Goal: Information Seeking & Learning: Compare options

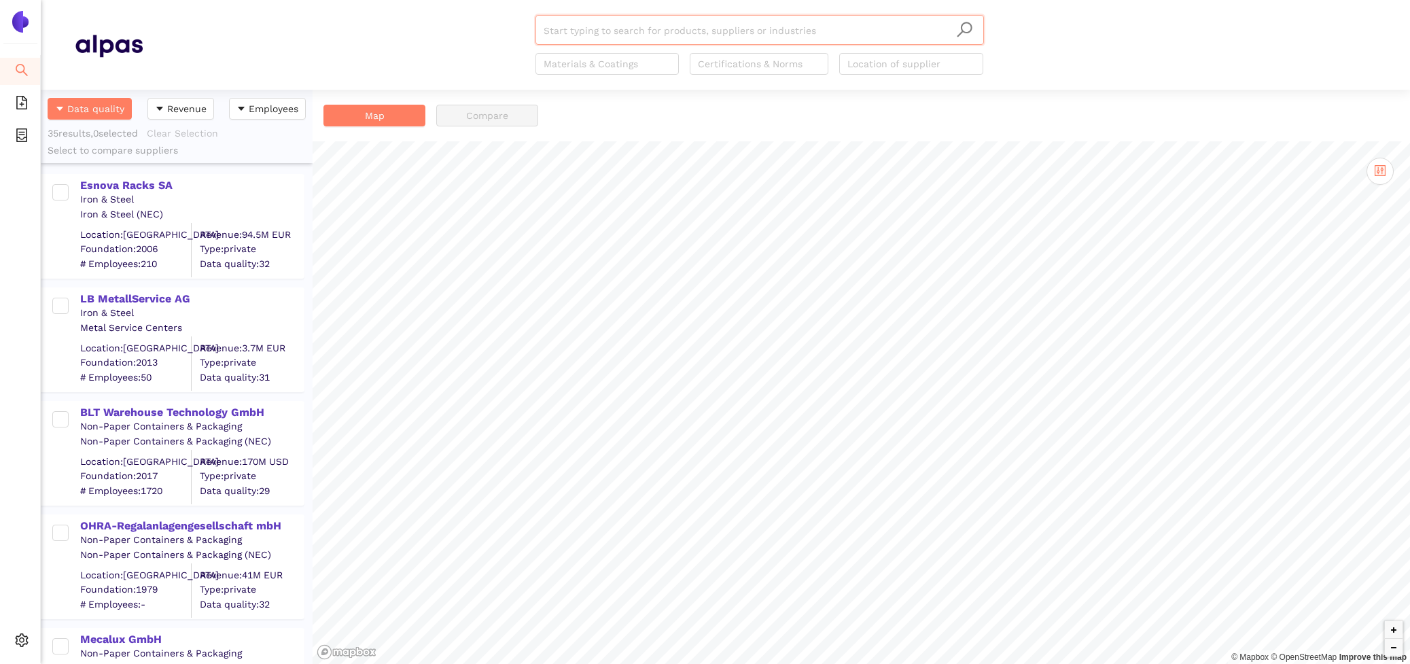
scroll to position [574, 272]
click at [169, 183] on div "Esnova Racks SA" at bounding box center [191, 185] width 223 height 15
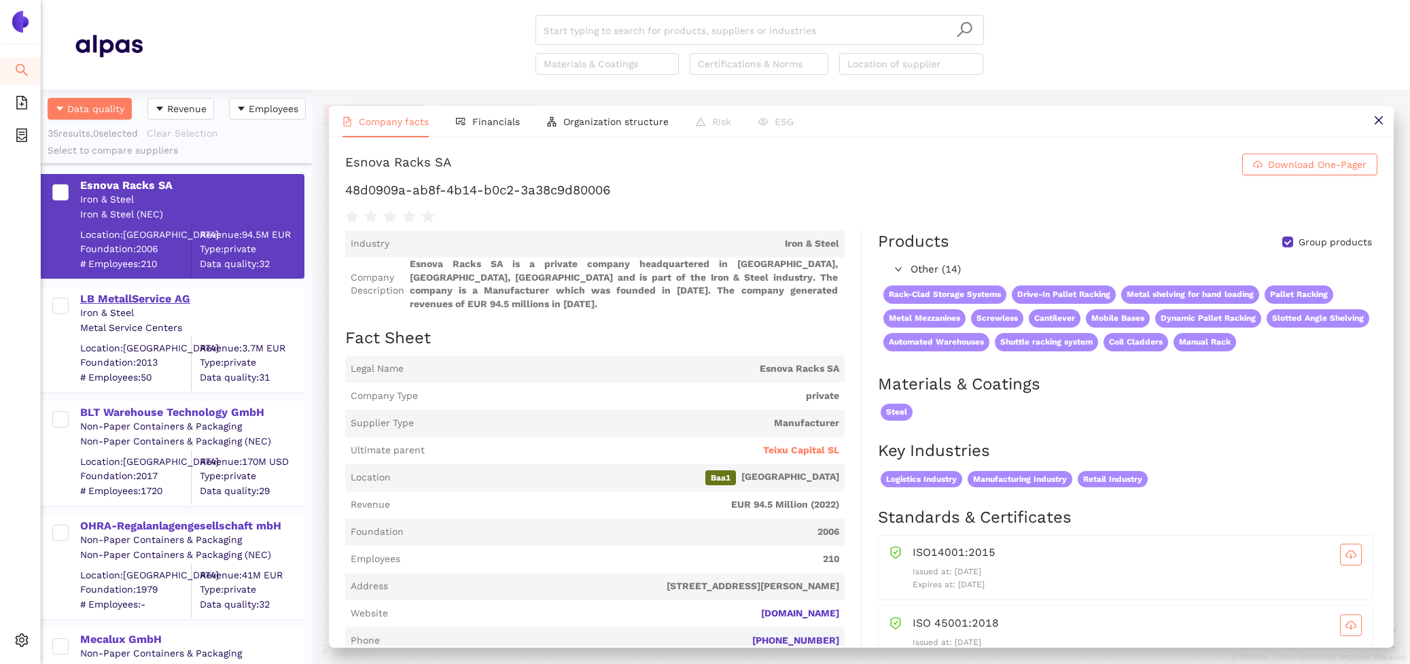
click at [112, 304] on div "LB MetallService AG" at bounding box center [191, 298] width 223 height 15
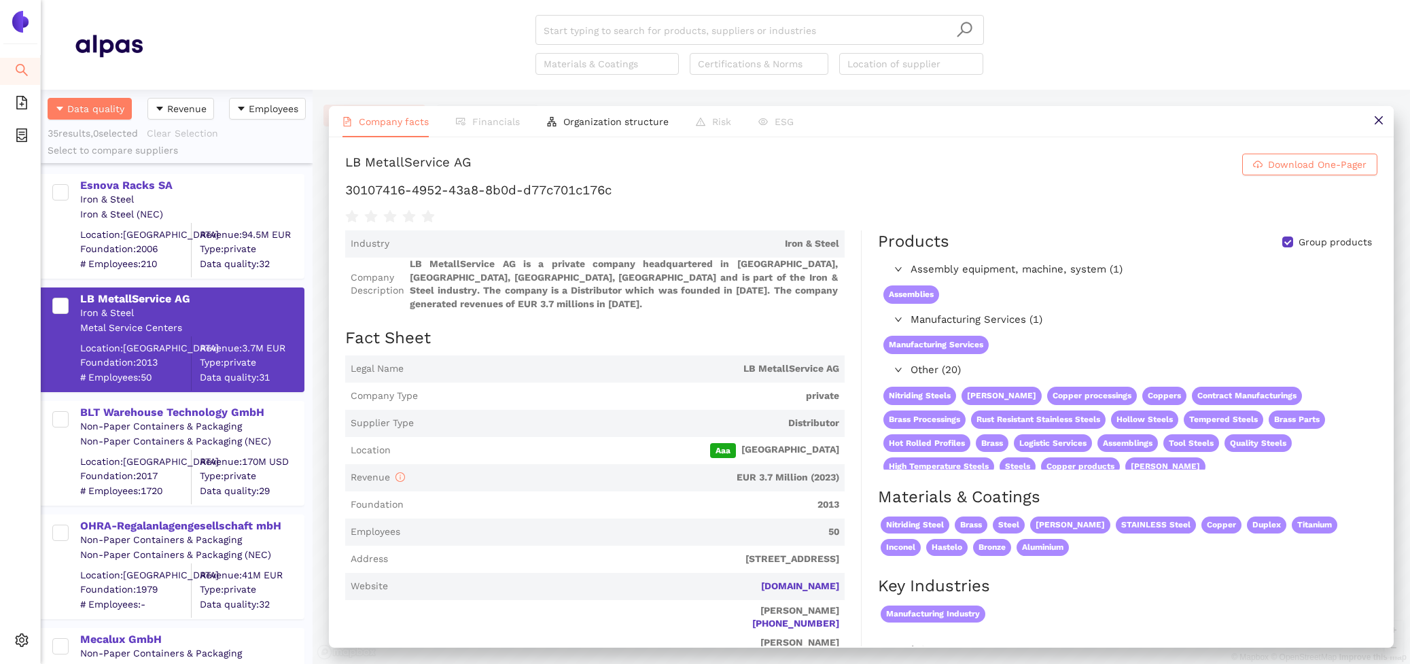
scroll to position [62, 0]
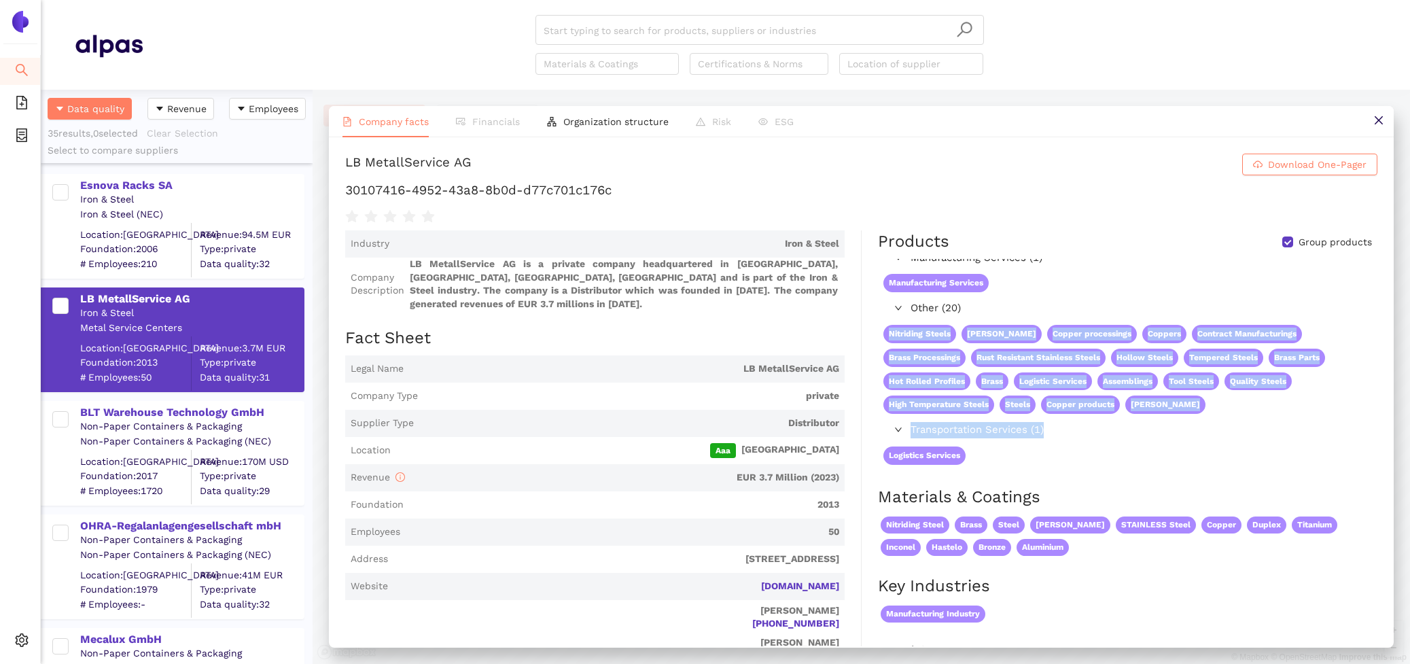
drag, startPoint x: 889, startPoint y: 335, endPoint x: 1241, endPoint y: 439, distance: 367.6
click at [1241, 439] on div "Assembly equipment, machine, system (1) Assemblies Manufacturing Services (1) M…" at bounding box center [1127, 333] width 498 height 273
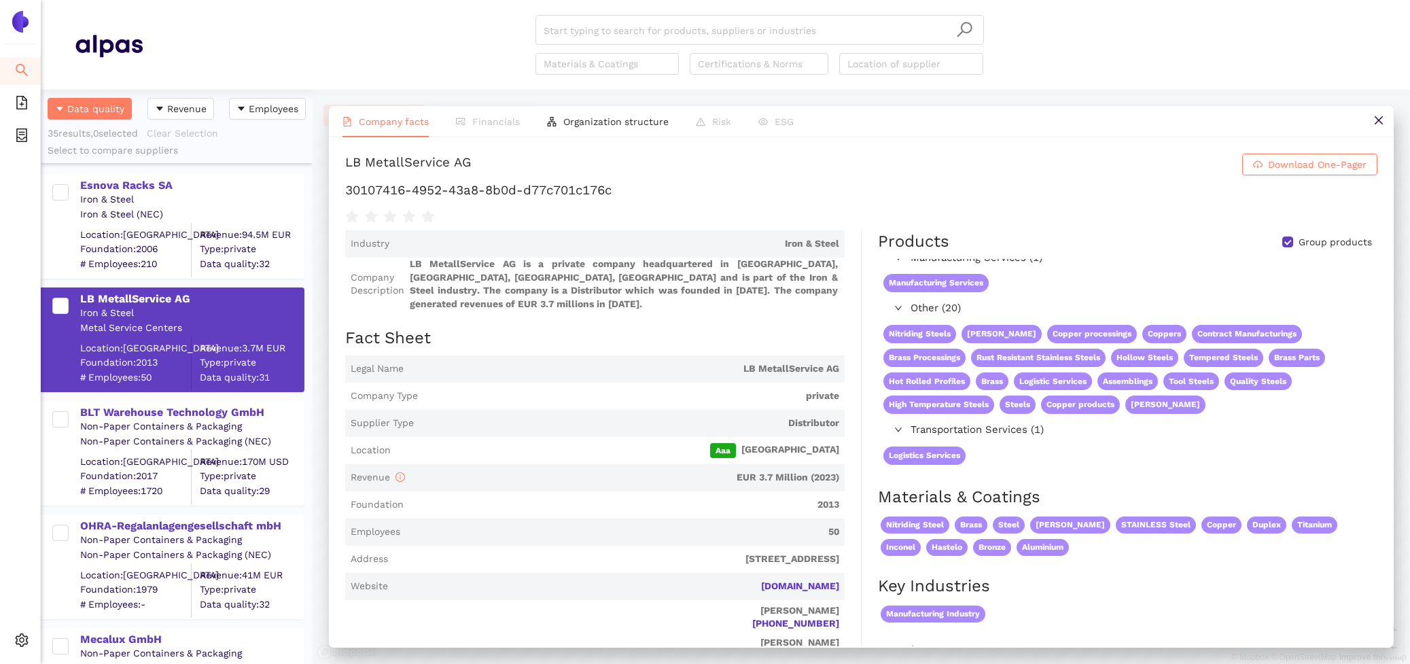
click at [1226, 431] on span "Transportation Services (1)" at bounding box center [1140, 430] width 460 height 16
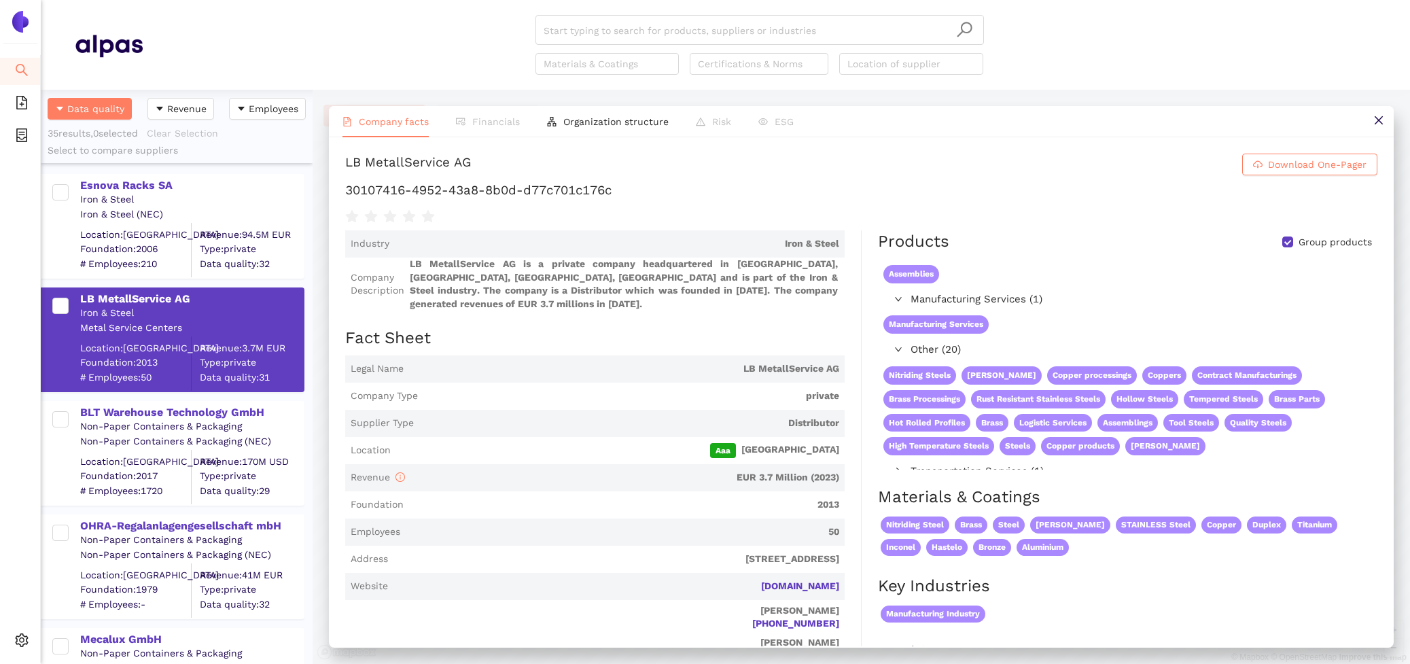
scroll to position [20, 0]
drag, startPoint x: 987, startPoint y: 356, endPoint x: 763, endPoint y: 356, distance: 224.2
click at [205, 399] on div "BLT Warehouse Technology GmbH Non-Paper Containers & Packaging Non-Paper Contai…" at bounding box center [177, 446] width 272 height 113
click at [205, 414] on div "BLT Warehouse Technology GmbH" at bounding box center [191, 412] width 223 height 15
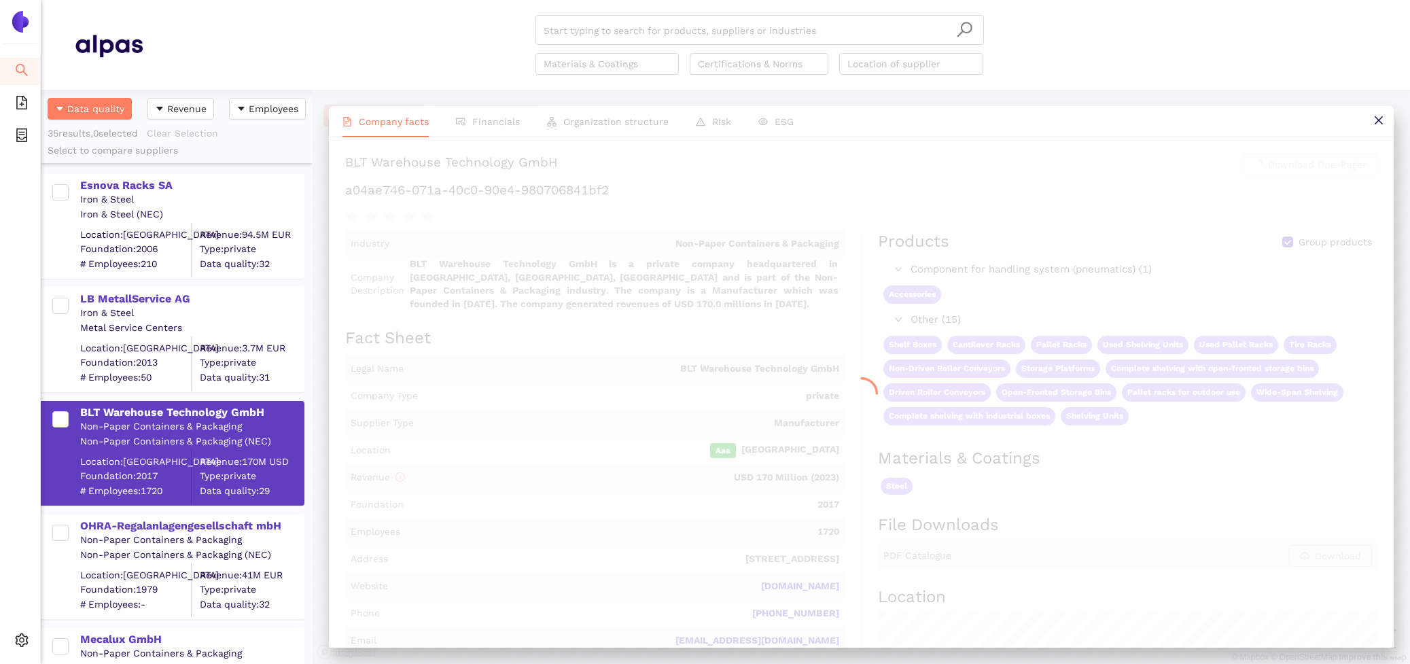
scroll to position [0, 0]
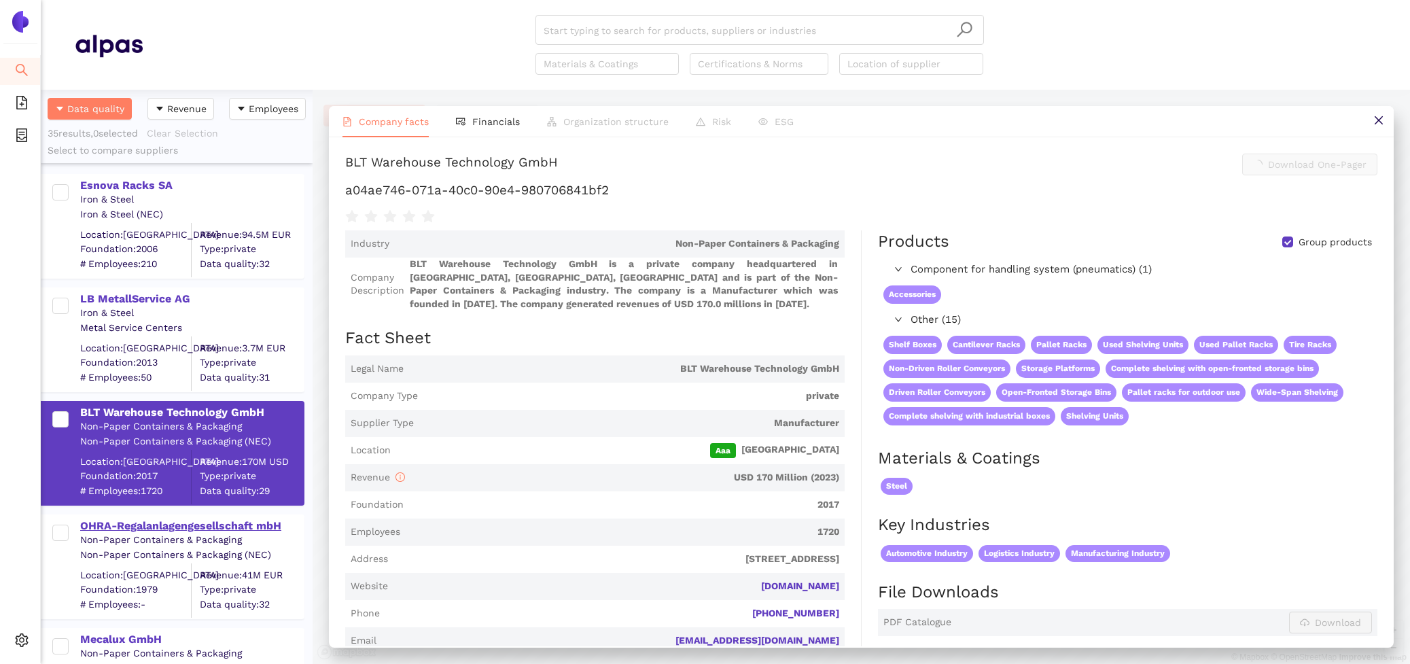
click at [198, 527] on div "OHRA-Regalanlagengesellschaft mbH" at bounding box center [191, 525] width 223 height 15
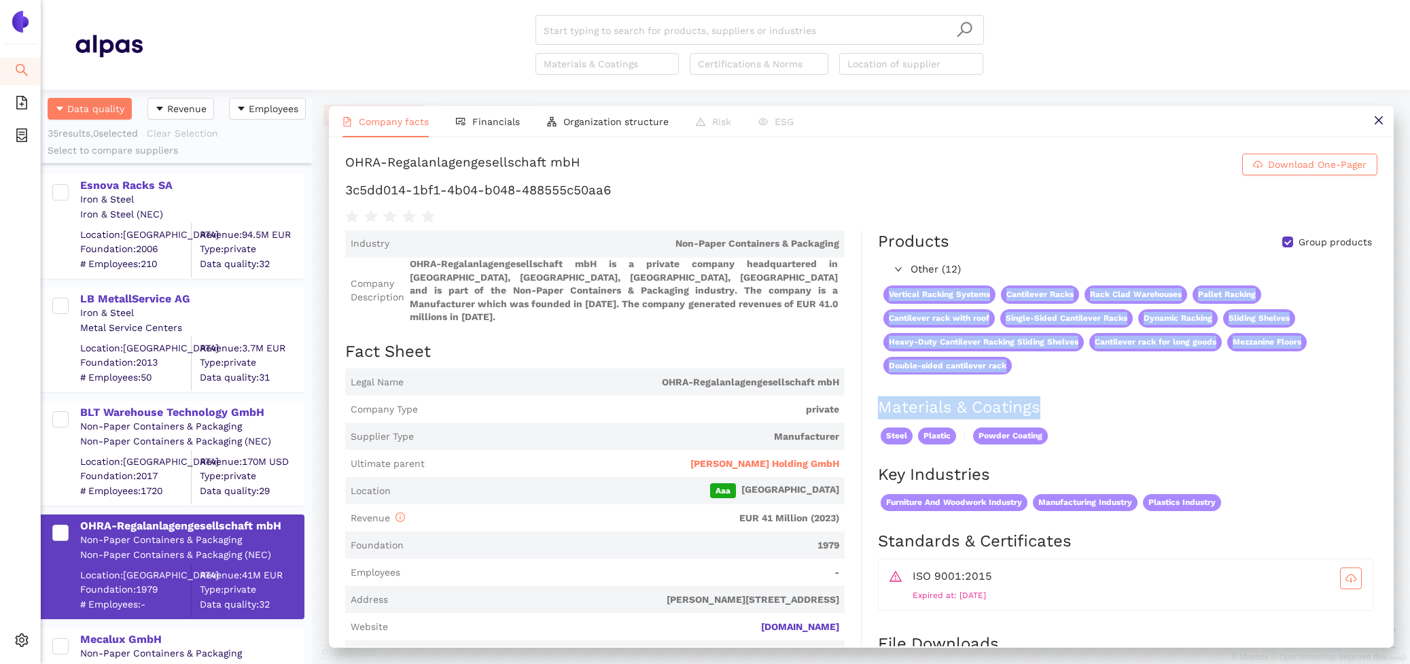
drag, startPoint x: 869, startPoint y: 295, endPoint x: 1100, endPoint y: 397, distance: 252.5
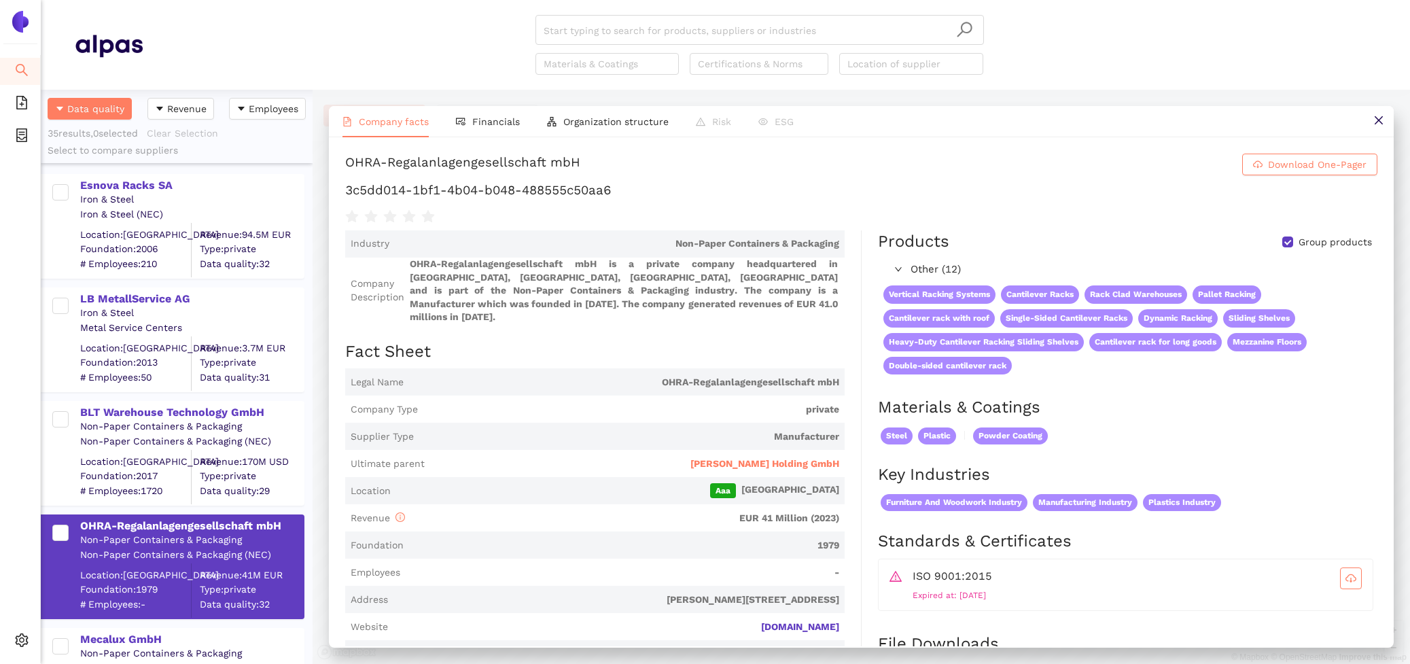
click at [1197, 237] on h2 "Products Group products" at bounding box center [1127, 241] width 499 height 23
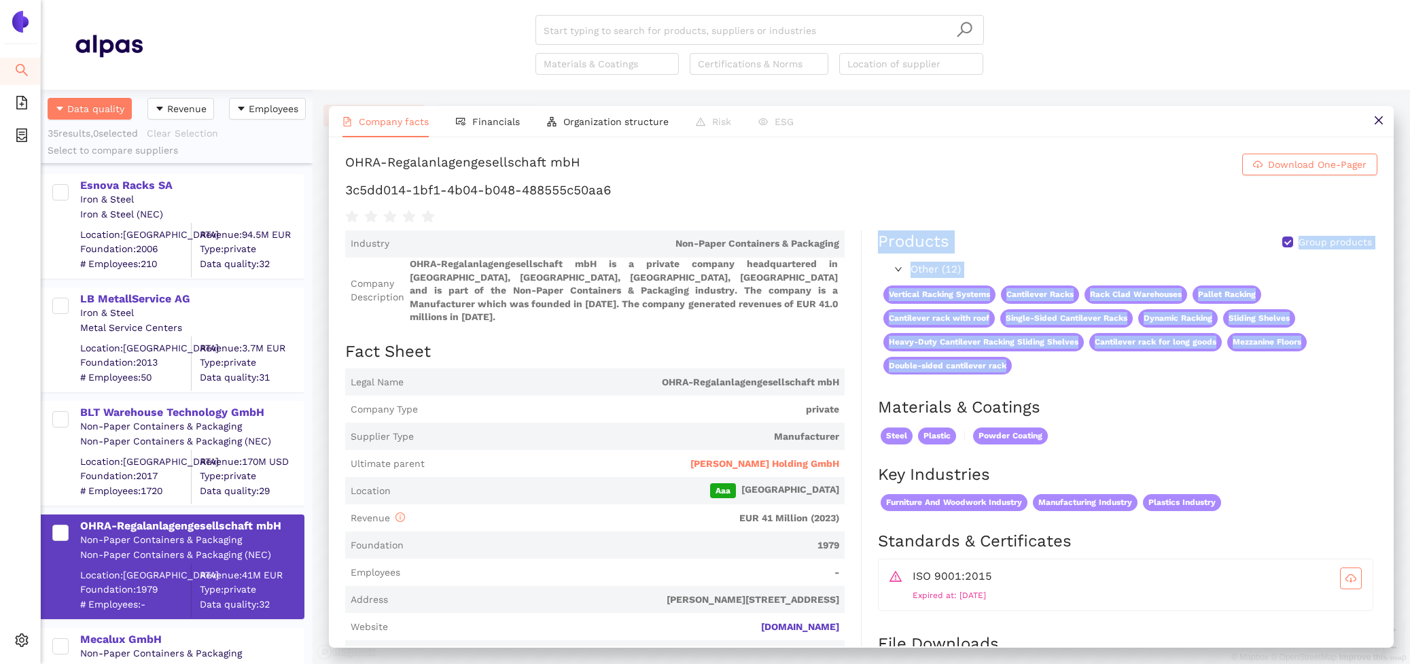
drag, startPoint x: 878, startPoint y: 234, endPoint x: 1077, endPoint y: 375, distance: 243.6
click at [1076, 375] on div "Products Group products Other (12) Vertical Racking Systems Cantilever Racks Ra…" at bounding box center [1127, 313] width 499 height 166
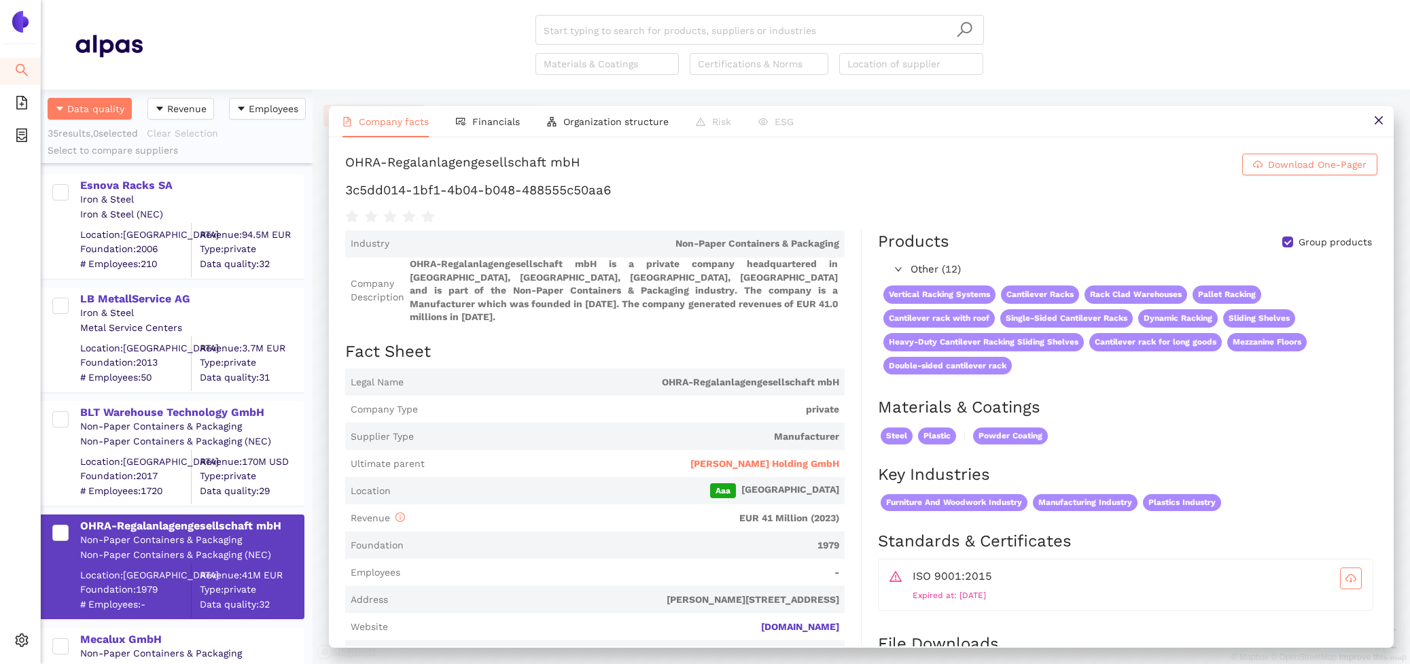
click at [1077, 375] on div "Vertical Racking Systems Cantilever Racks Rack Clad Warehouses Pallet Racking C…" at bounding box center [1127, 330] width 498 height 100
drag, startPoint x: 972, startPoint y: 270, endPoint x: 865, endPoint y: 270, distance: 106.7
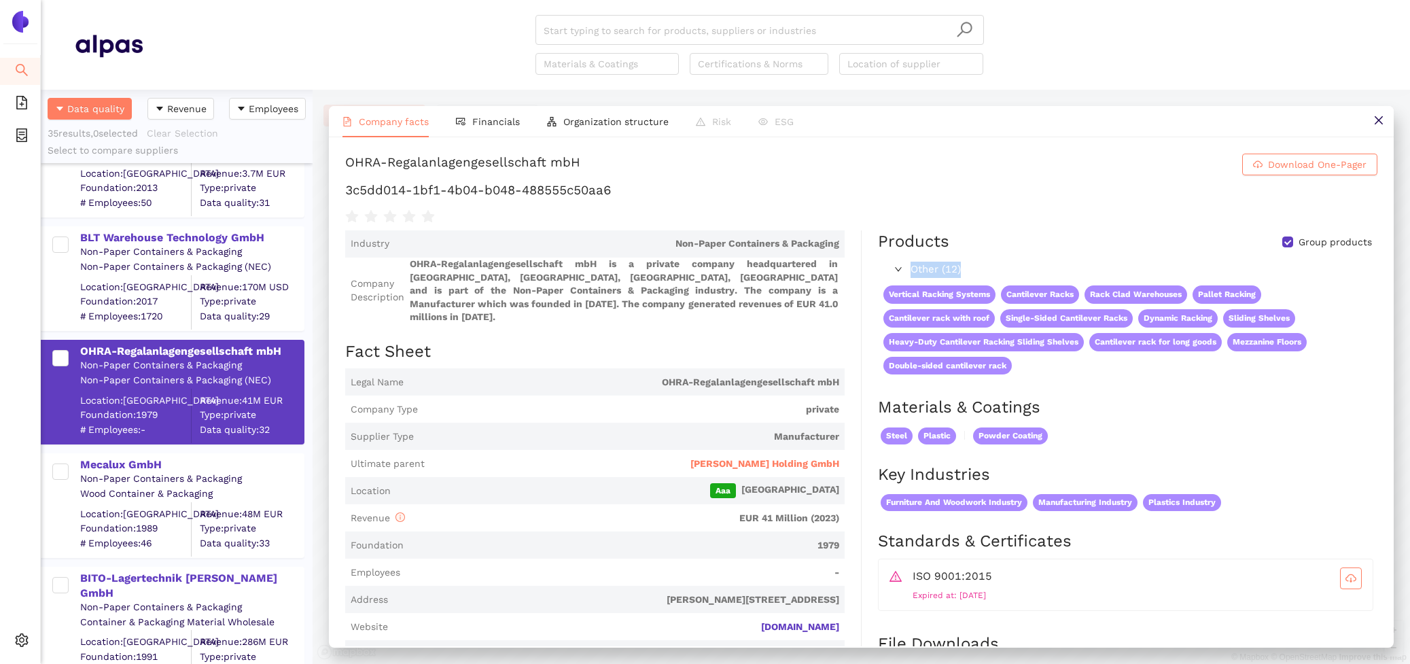
scroll to position [173, 0]
click at [129, 448] on div "Mecalux GmbH Non-Paper Containers & Packaging Wood Container & Packaging Locati…" at bounding box center [177, 500] width 272 height 113
click at [129, 467] on div "Mecalux GmbH" at bounding box center [191, 466] width 223 height 15
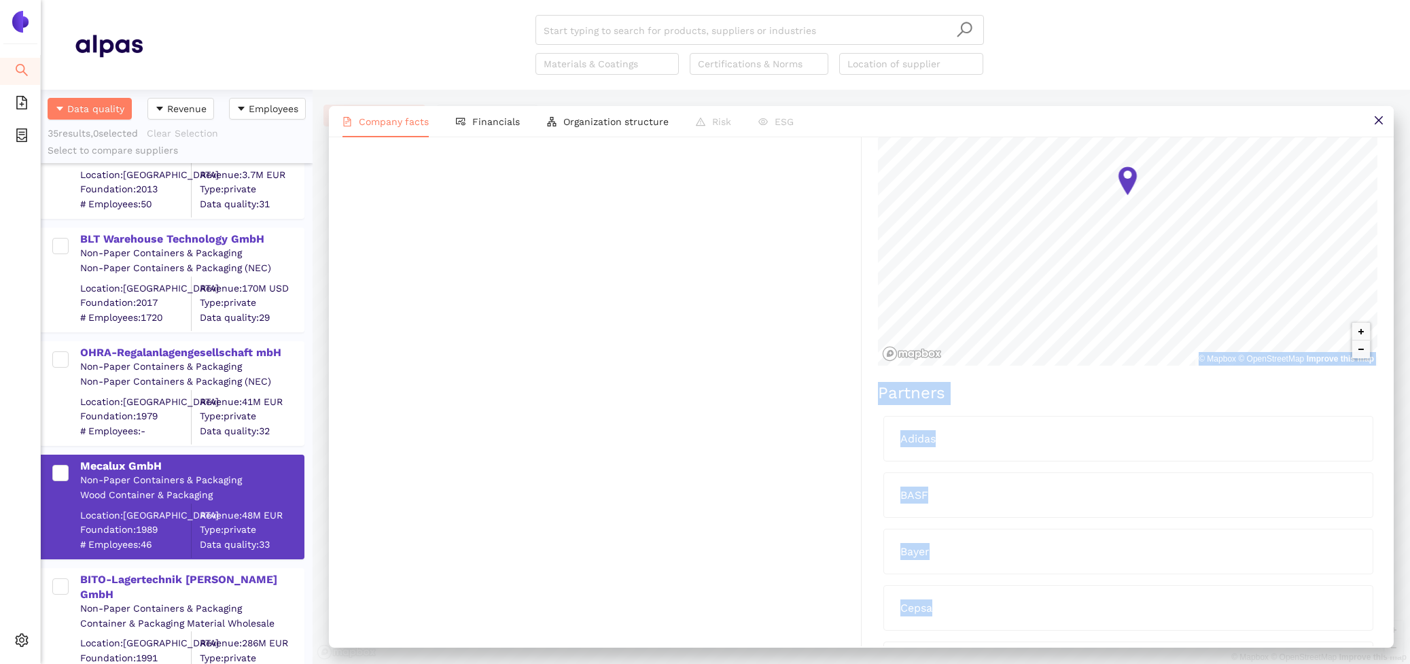
scroll to position [937, 0]
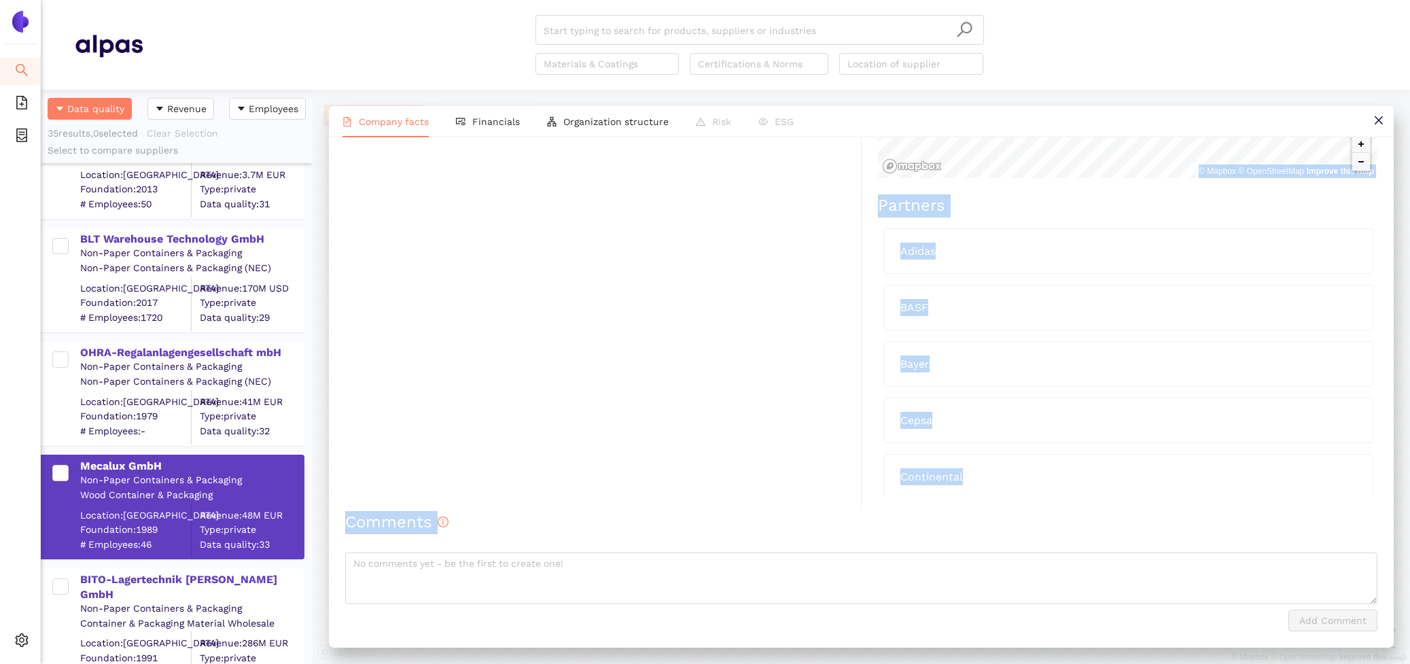
drag, startPoint x: 881, startPoint y: 279, endPoint x: 1045, endPoint y: 735, distance: 485.3
click at [1045, 663] on html "Search eSourcing Templates eSourcing Projects Settings Start typing to search f…" at bounding box center [705, 332] width 1410 height 664
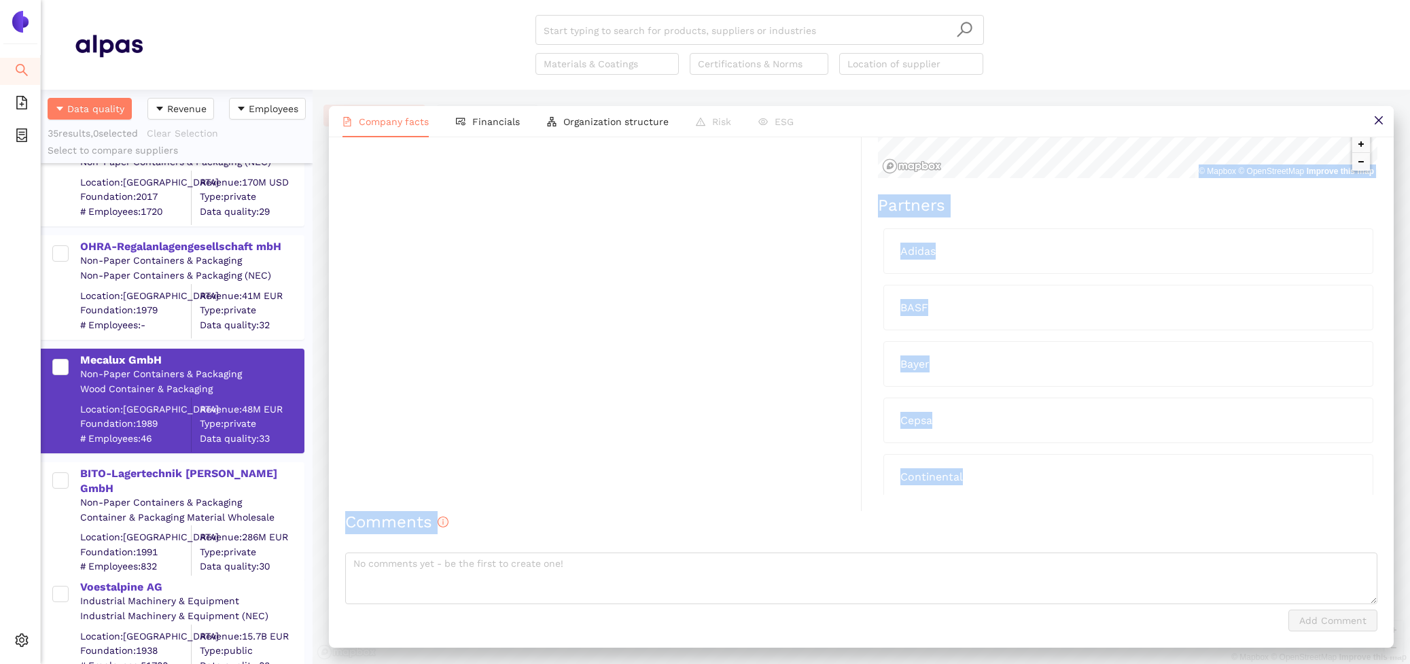
scroll to position [328, 0]
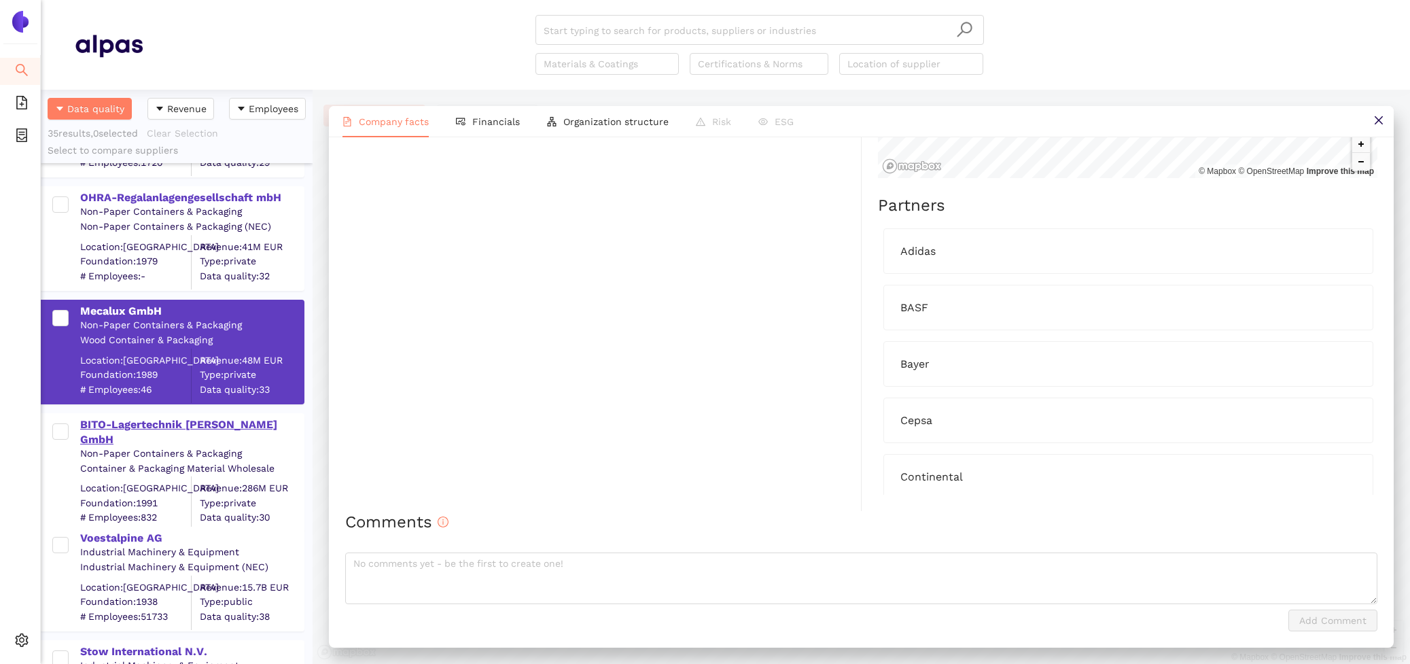
click at [171, 425] on div "BITO-Lagertechnik [PERSON_NAME] GmbH" at bounding box center [191, 432] width 223 height 31
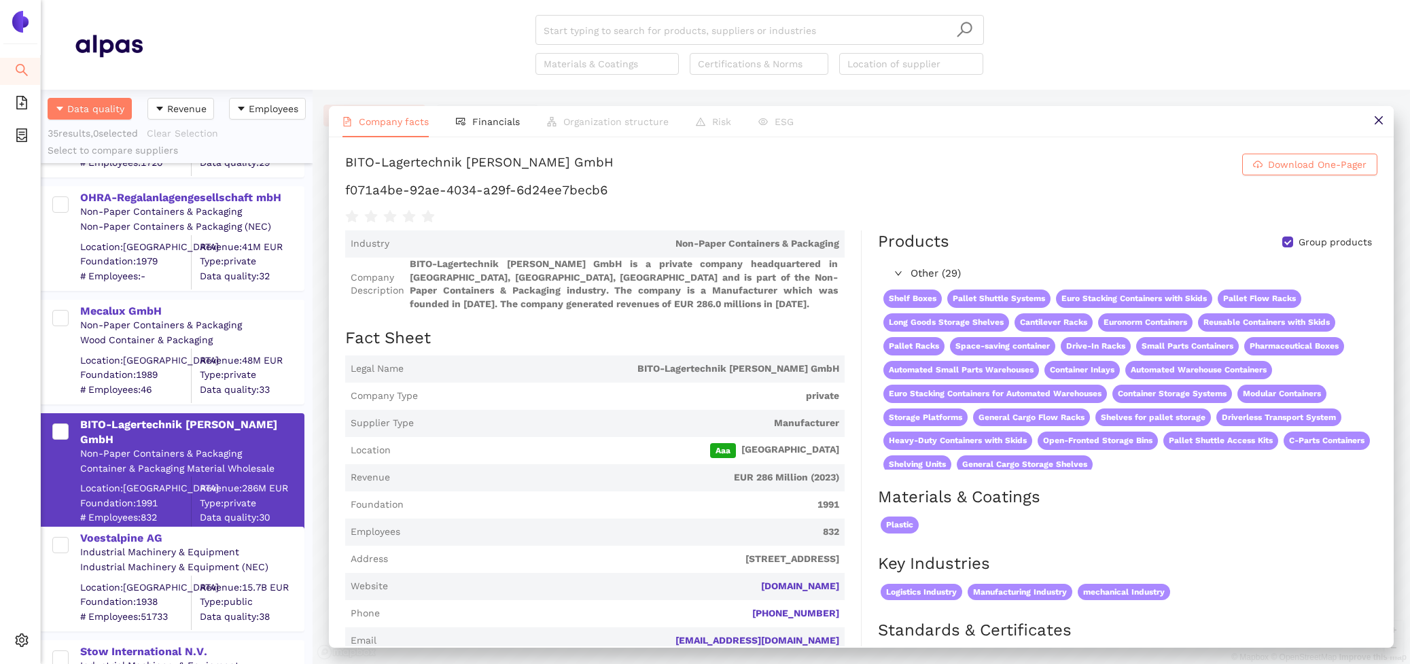
scroll to position [164, 0]
